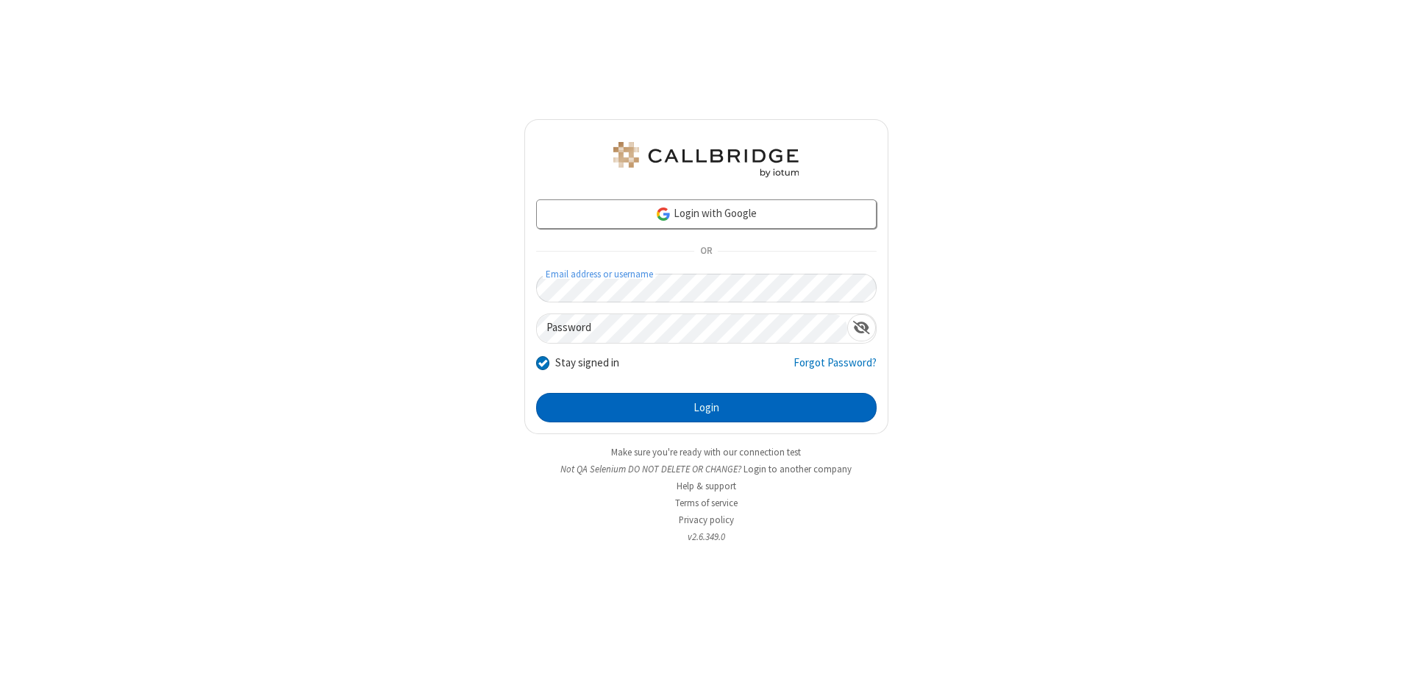
click at [706, 407] on button "Login" at bounding box center [706, 407] width 341 height 29
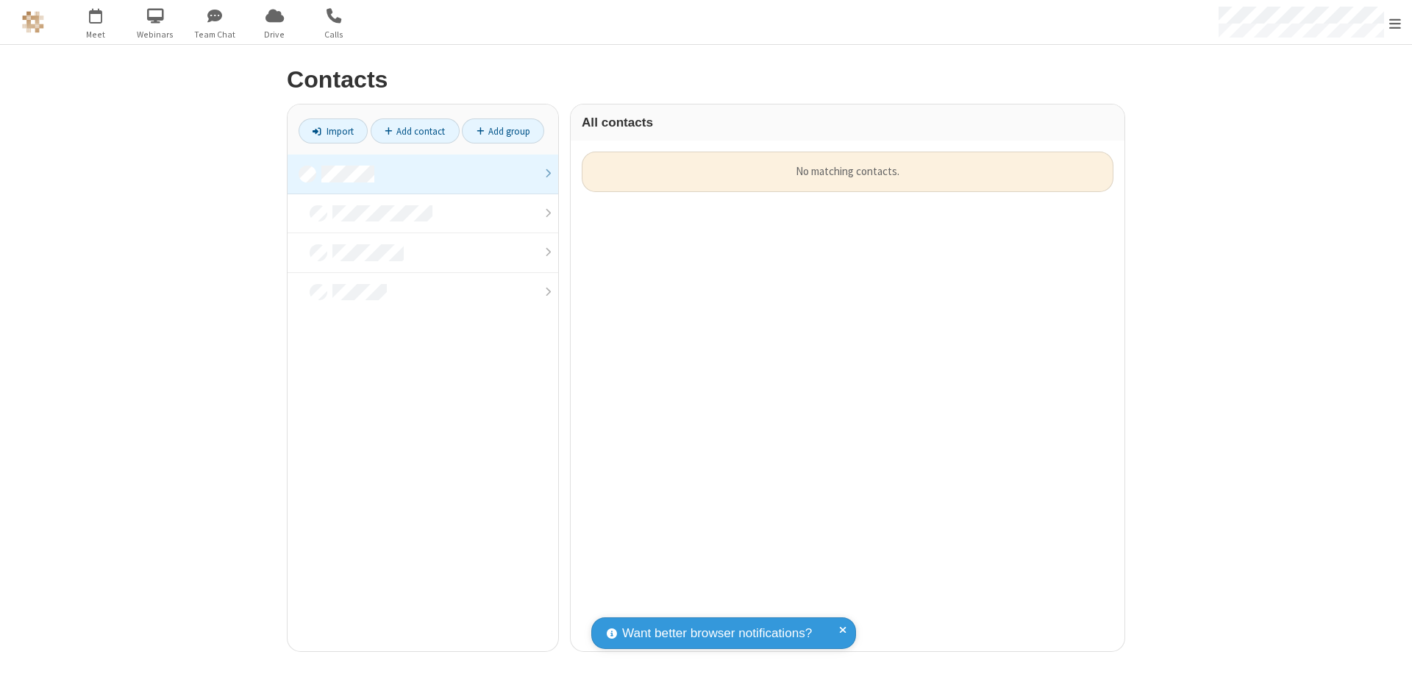
scroll to position [499, 543]
